Goal: Information Seeking & Learning: Learn about a topic

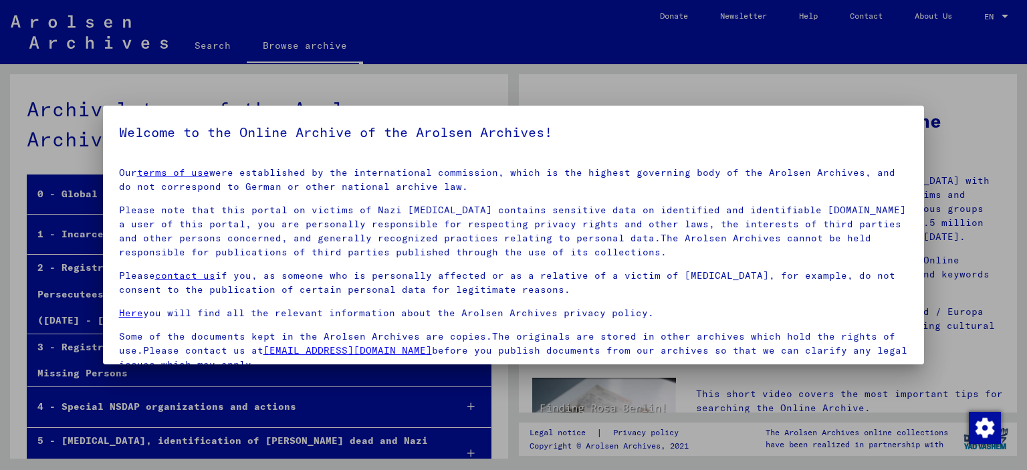
click at [783, 334] on p "Some of the documents kept in the Arolsen Archives are copies.The originals are…" at bounding box center [513, 351] width 789 height 42
click at [947, 245] on div at bounding box center [513, 235] width 1027 height 470
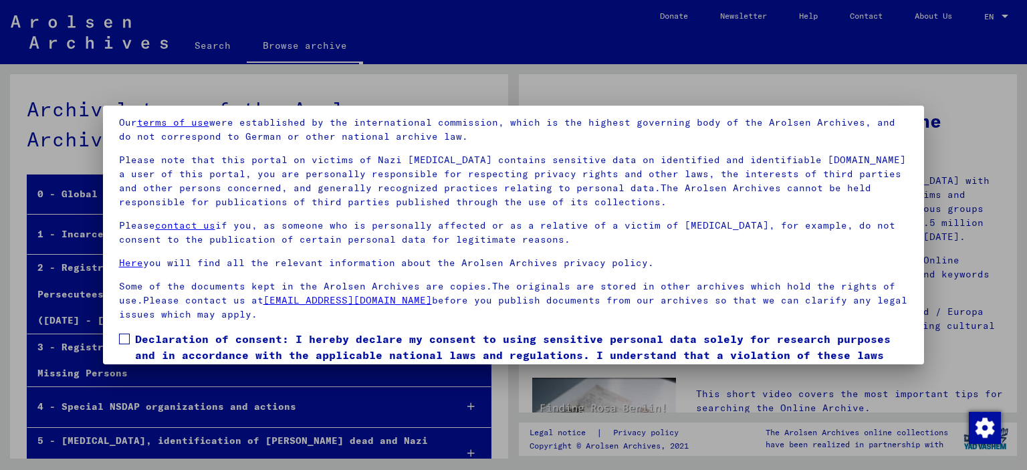
scroll to position [112, 0]
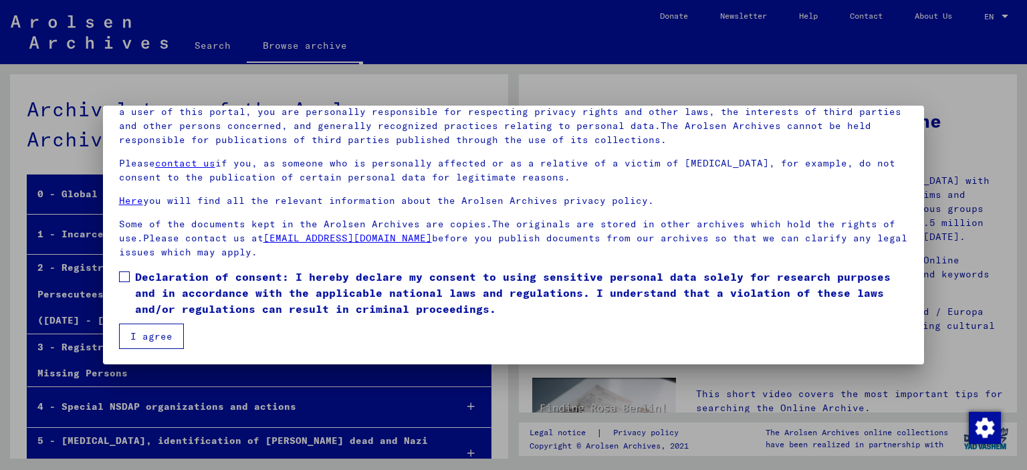
click at [148, 339] on button "I agree" at bounding box center [151, 335] width 65 height 25
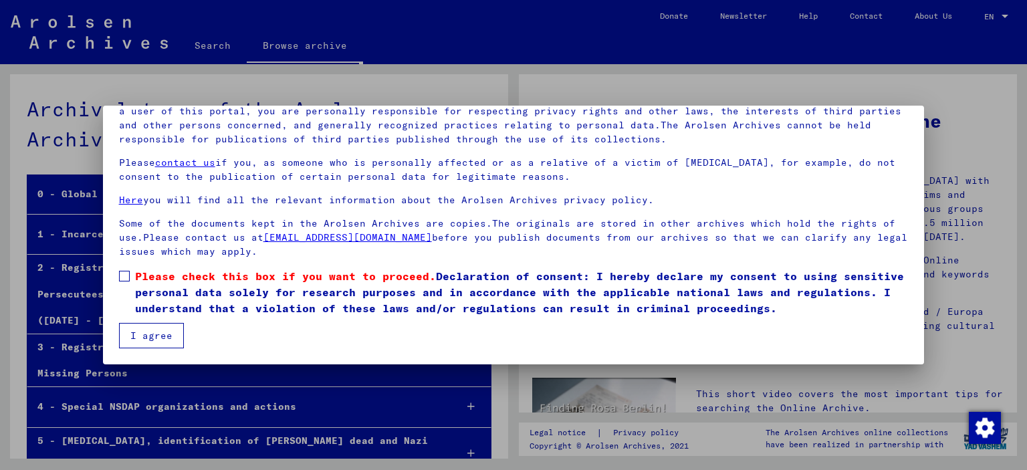
click at [128, 277] on span at bounding box center [124, 276] width 11 height 11
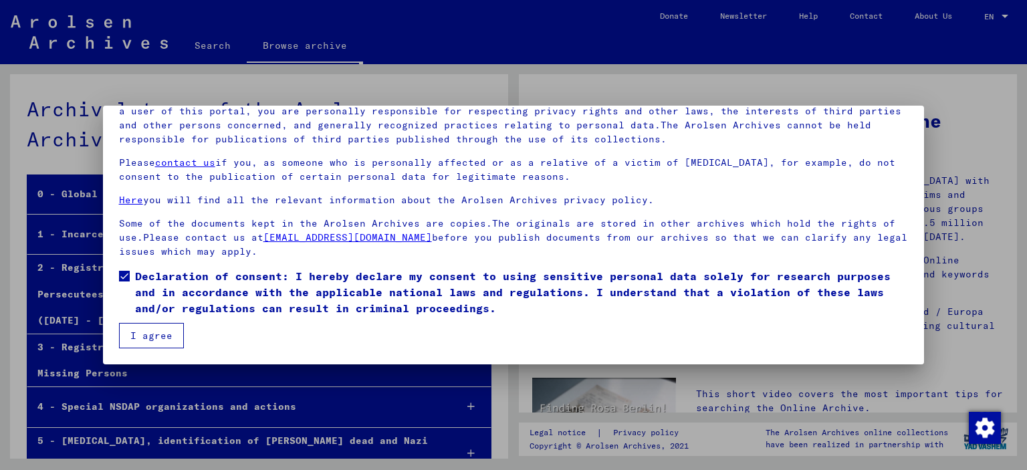
click at [154, 347] on button "I agree" at bounding box center [151, 335] width 65 height 25
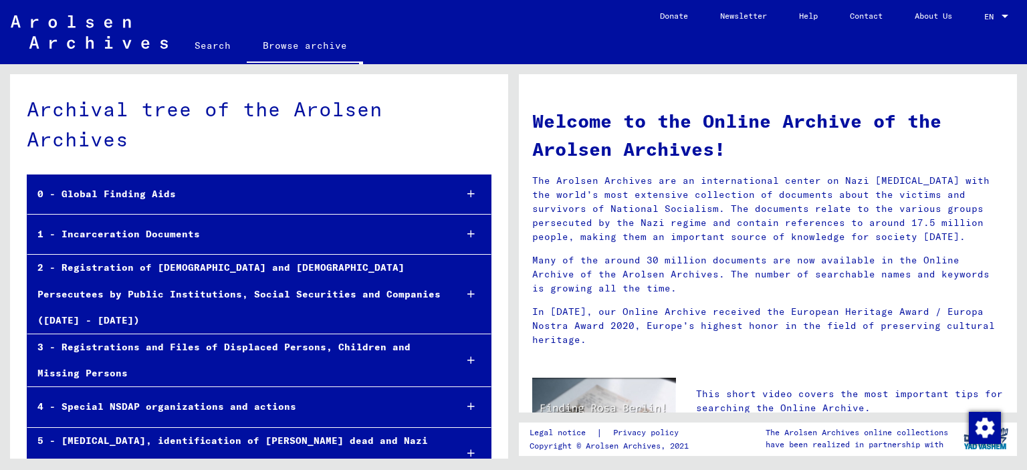
click at [371, 192] on div "0 - Global Finding Aids" at bounding box center [235, 194] width 417 height 26
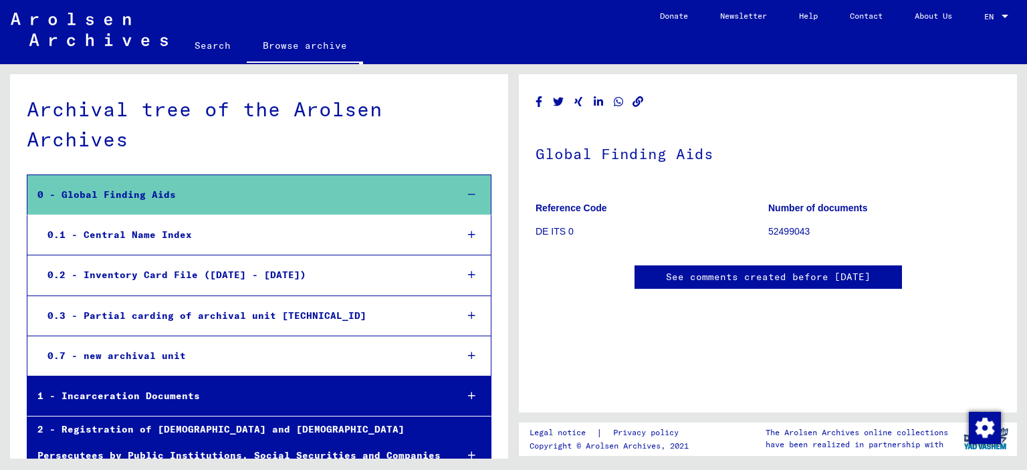
click at [337, 234] on div "0.1 - Central Name Index" at bounding box center [241, 235] width 408 height 26
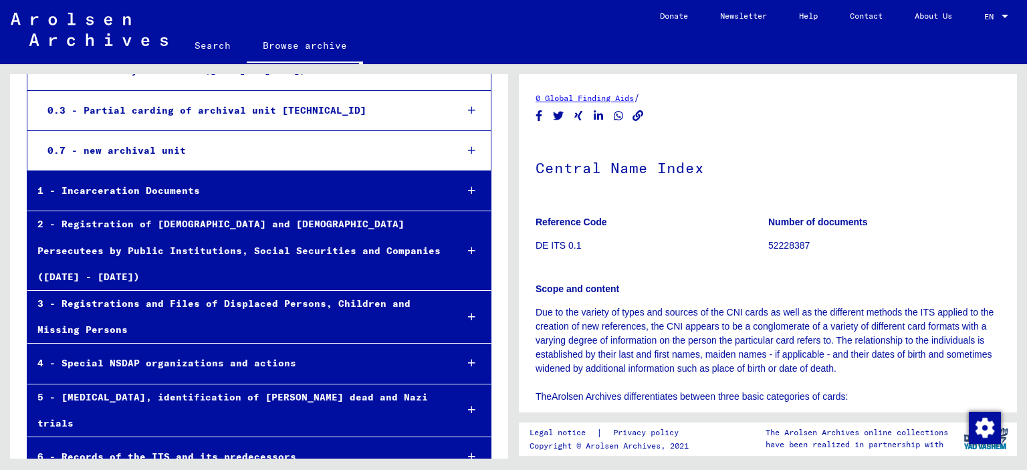
click at [362, 186] on div "1 - Incarceration Documents" at bounding box center [236, 191] width 418 height 26
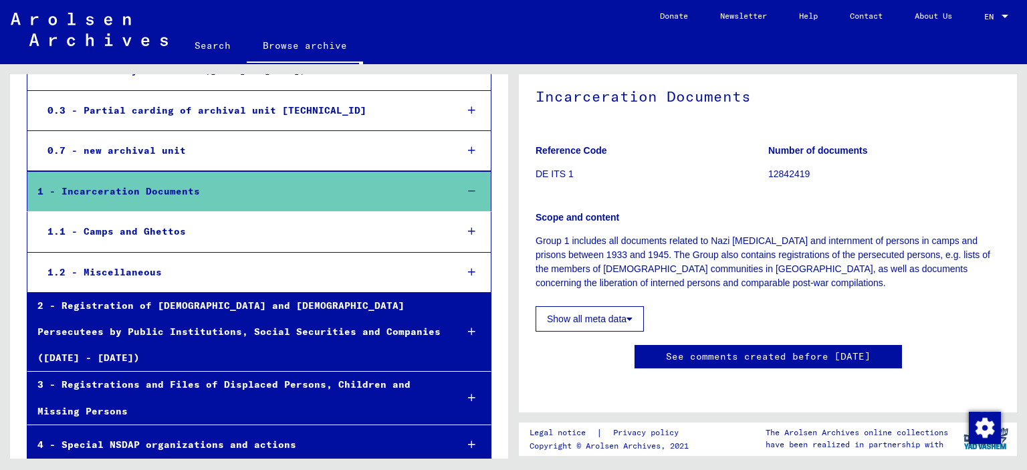
scroll to position [79, 0]
drag, startPoint x: 614, startPoint y: 277, endPoint x: 612, endPoint y: 284, distance: 7.0
click at [614, 277] on div "Reference Code DE ITS 1 Number of documents 12842419 Scope and content Group 1 …" at bounding box center [767, 232] width 465 height 197
click at [612, 306] on button "Show all meta data" at bounding box center [589, 318] width 108 height 25
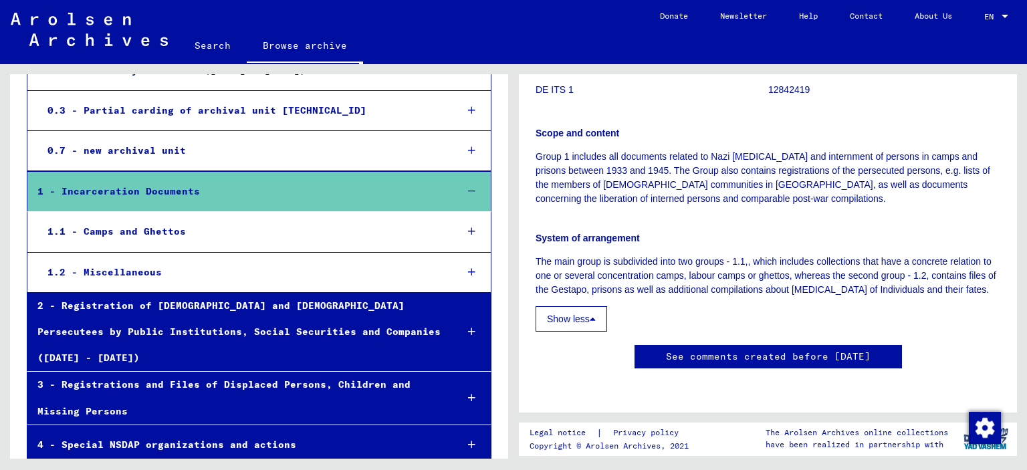
scroll to position [3410, 0]
